Goal: Task Accomplishment & Management: Use online tool/utility

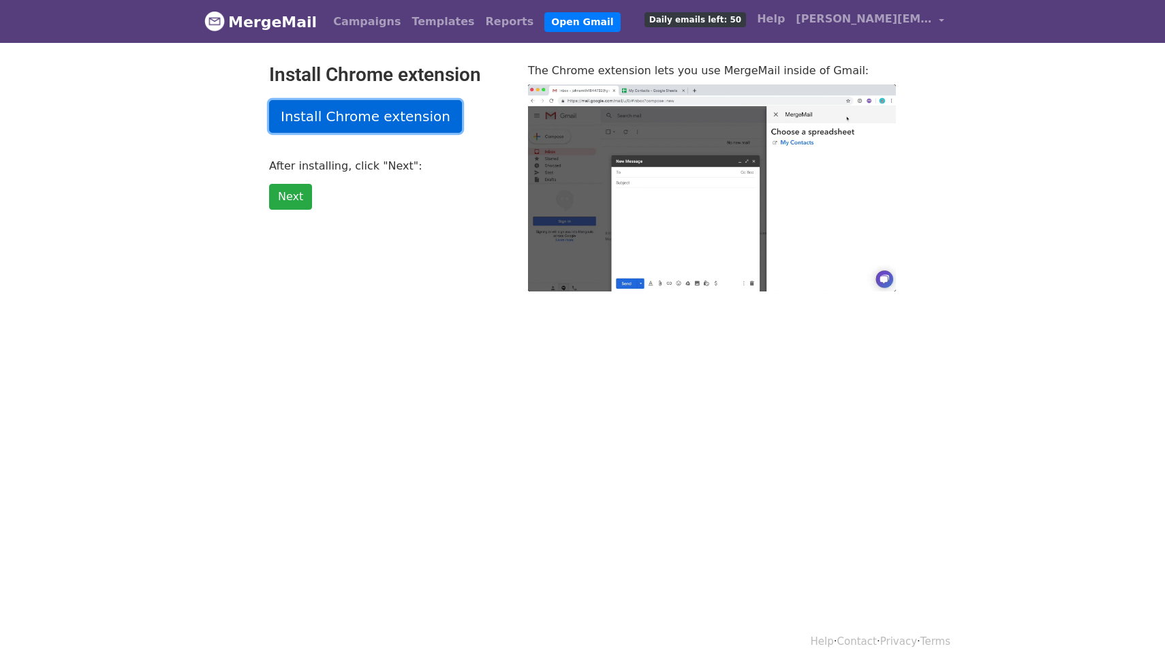
click at [336, 118] on link "Install Chrome extension" at bounding box center [365, 116] width 193 height 33
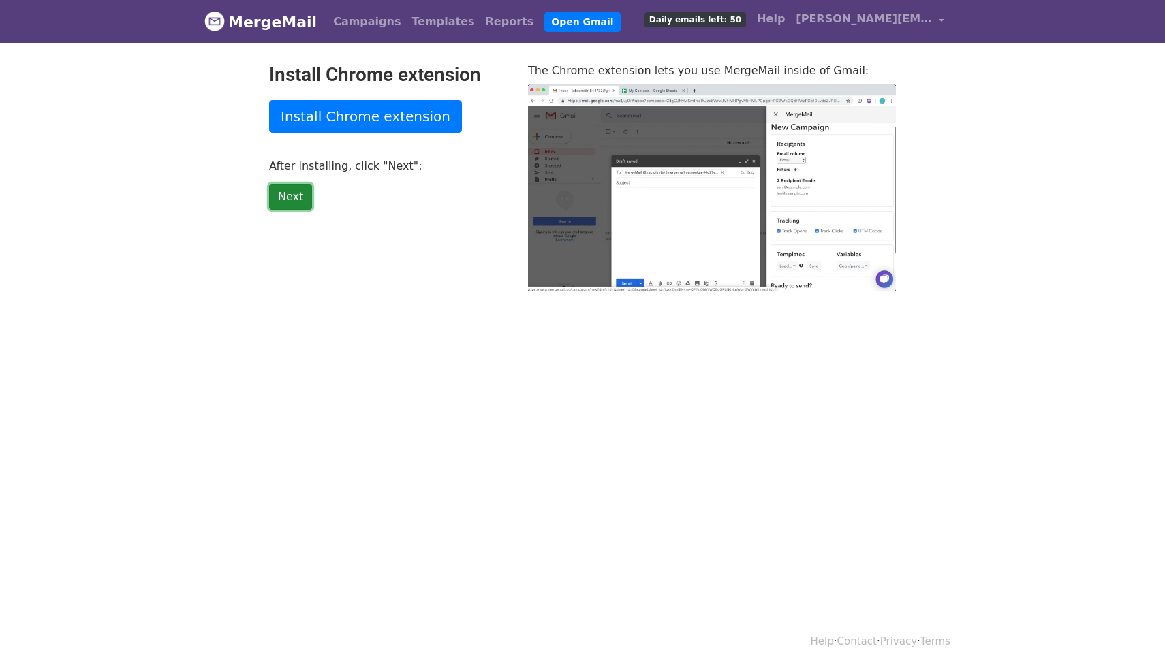
click at [283, 198] on link "Next" at bounding box center [290, 197] width 43 height 26
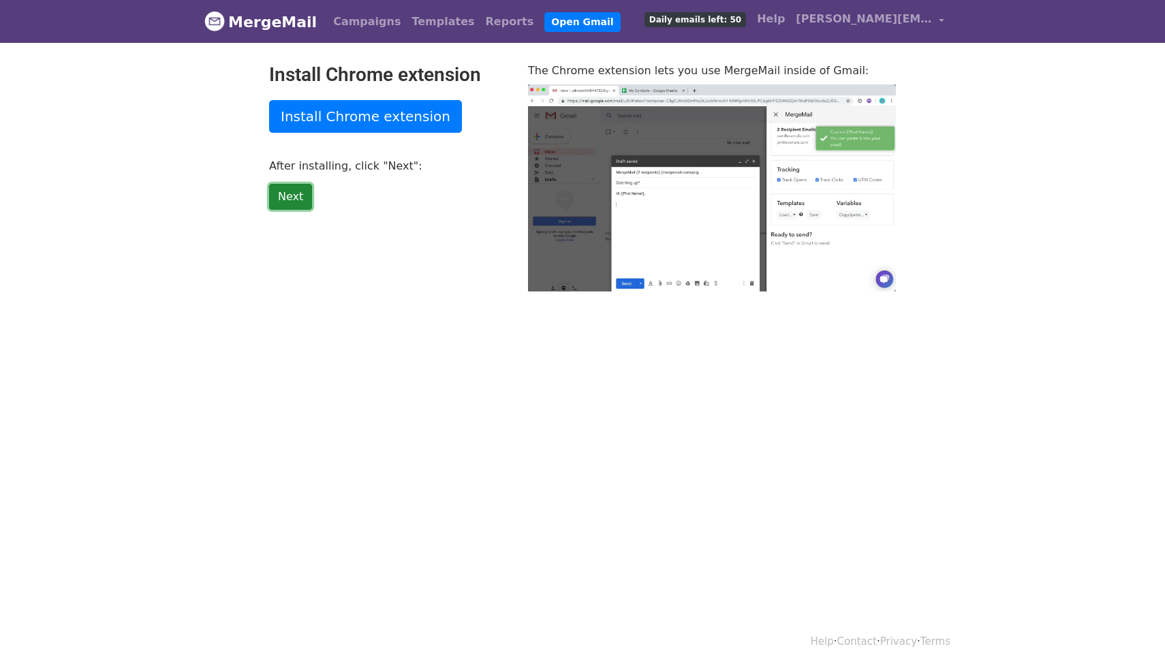
type input "19.82"
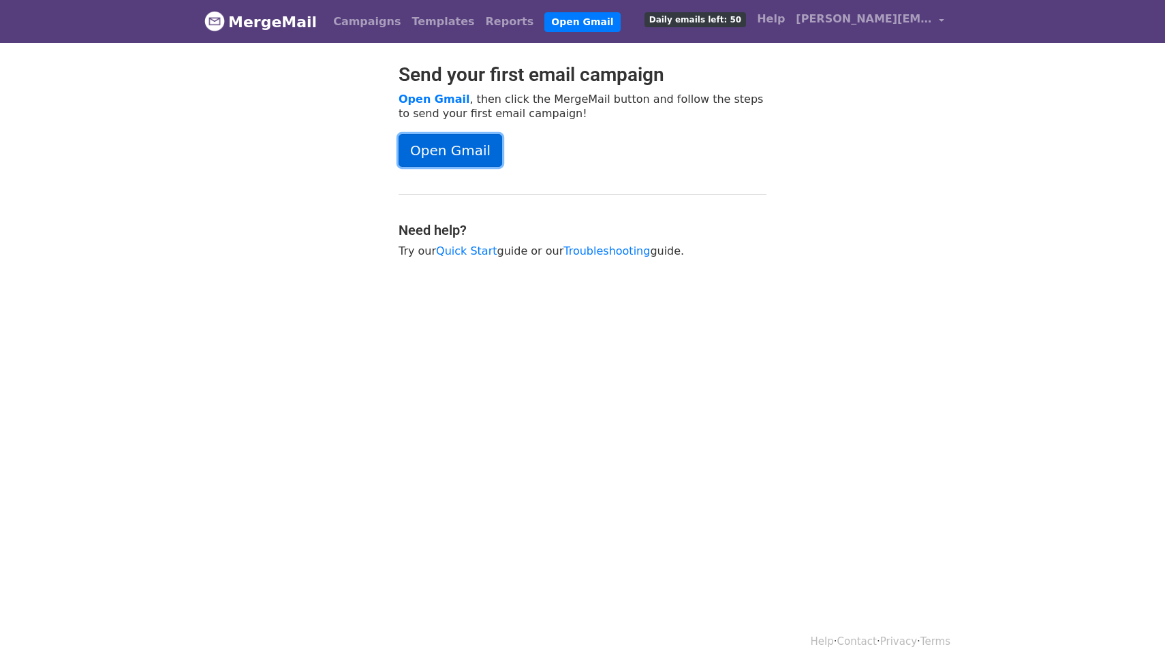
click at [439, 151] on link "Open Gmail" at bounding box center [450, 150] width 104 height 33
click at [450, 151] on link "Open Gmail" at bounding box center [450, 150] width 104 height 33
